Goal: Information Seeking & Learning: Learn about a topic

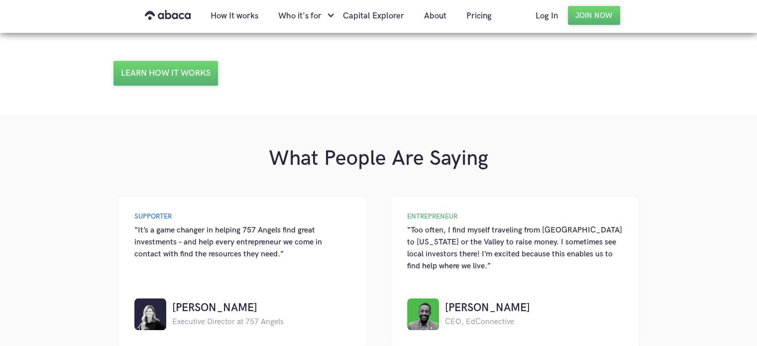
scroll to position [888, 0]
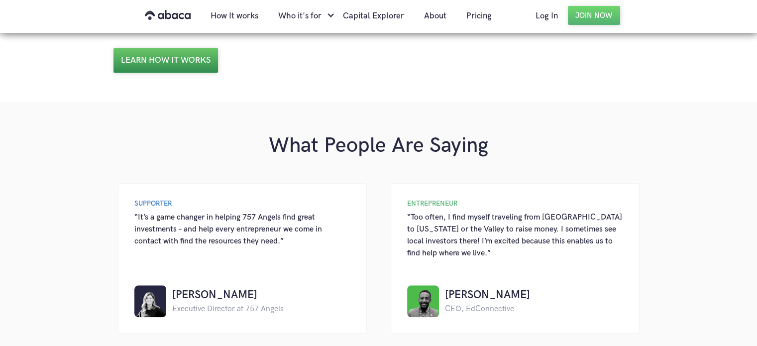
click at [198, 66] on link "Learn how it works" at bounding box center [165, 60] width 105 height 25
click at [431, 18] on link "About" at bounding box center [435, 16] width 42 height 34
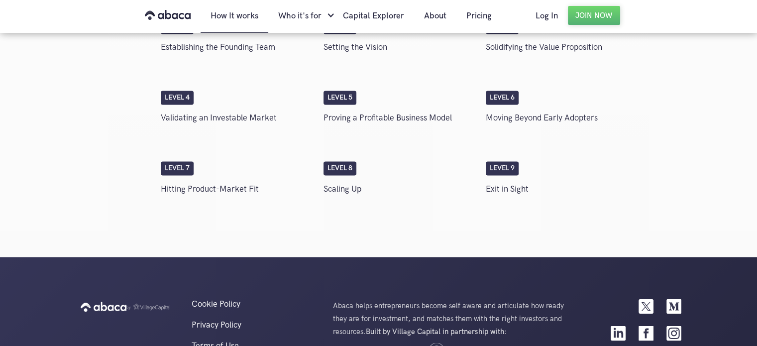
scroll to position [1762, 0]
